Goal: Task Accomplishment & Management: Manage account settings

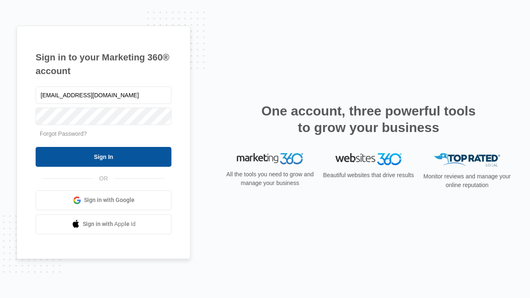
click at [104, 157] on input "Sign In" at bounding box center [104, 157] width 136 height 20
